Goal: Task Accomplishment & Management: Use online tool/utility

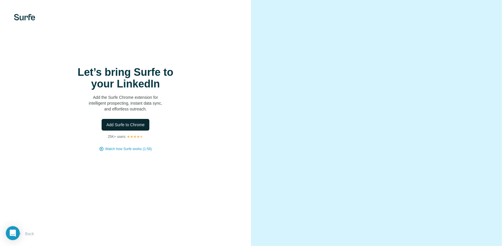
click at [137, 128] on span "Add Surfe to Chrome" at bounding box center [125, 125] width 38 height 6
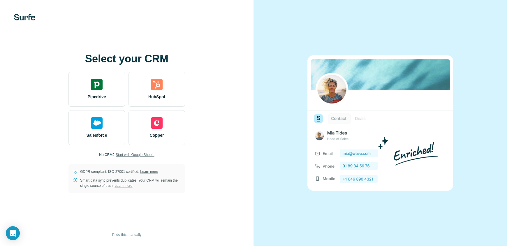
click at [136, 155] on span "Start with Google Sheets" at bounding box center [135, 154] width 39 height 5
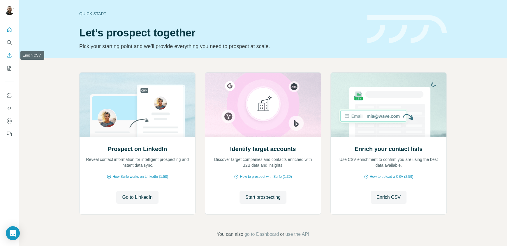
click at [10, 57] on icon "Enrich CSV" at bounding box center [9, 55] width 4 height 4
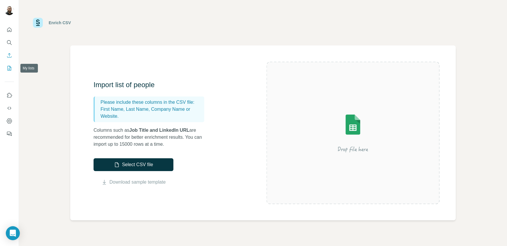
click at [8, 67] on icon "My lists" at bounding box center [9, 68] width 6 height 6
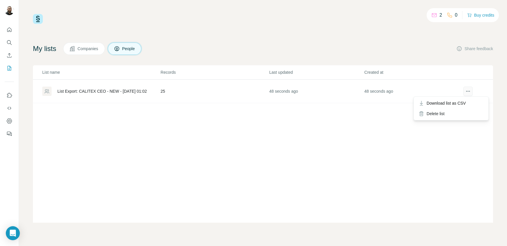
click at [466, 90] on icon "actions" at bounding box center [468, 91] width 6 height 6
click at [461, 103] on span "Download list as CSV" at bounding box center [445, 103] width 39 height 6
